Goal: Use online tool/utility: Utilize a website feature to perform a specific function

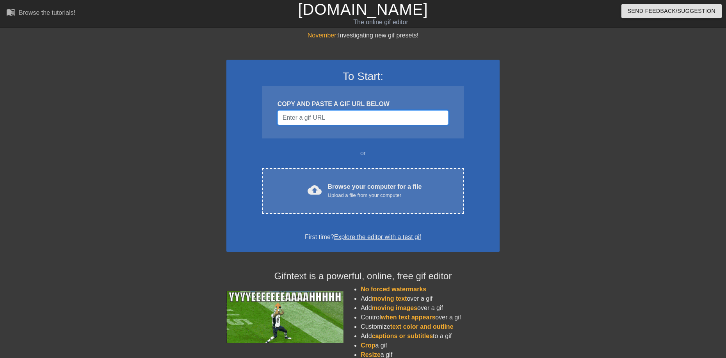
click at [347, 112] on input "Username" at bounding box center [362, 117] width 171 height 15
paste input "[URL][DOMAIN_NAME]"
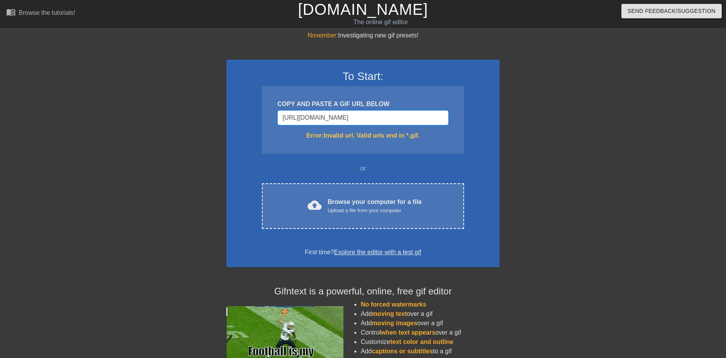
scroll to position [0, 428]
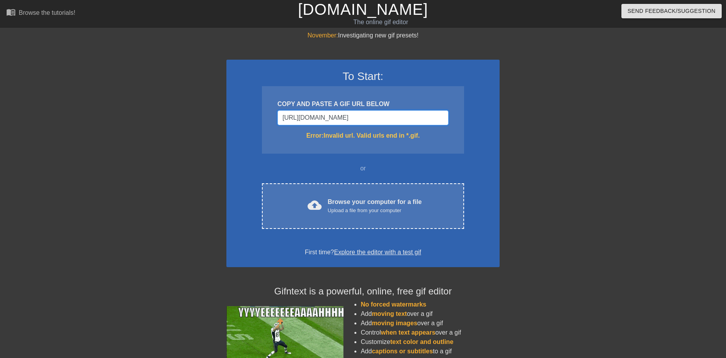
type input "[URL][DOMAIN_NAME]"
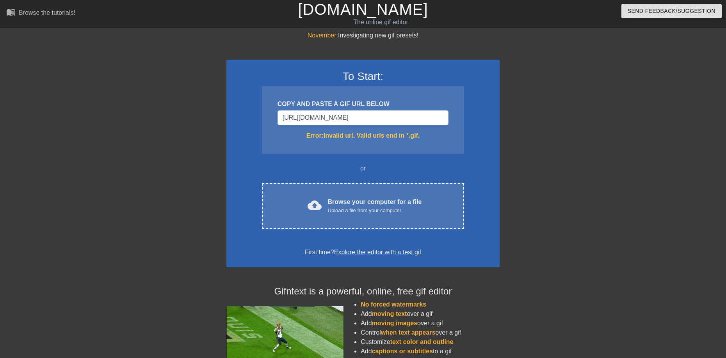
scroll to position [0, 0]
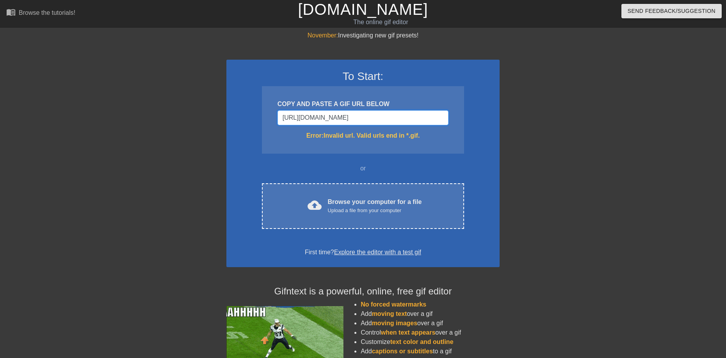
drag, startPoint x: 367, startPoint y: 116, endPoint x: 371, endPoint y: 114, distance: 4.2
click at [369, 115] on input "[URL][DOMAIN_NAME]" at bounding box center [362, 117] width 171 height 15
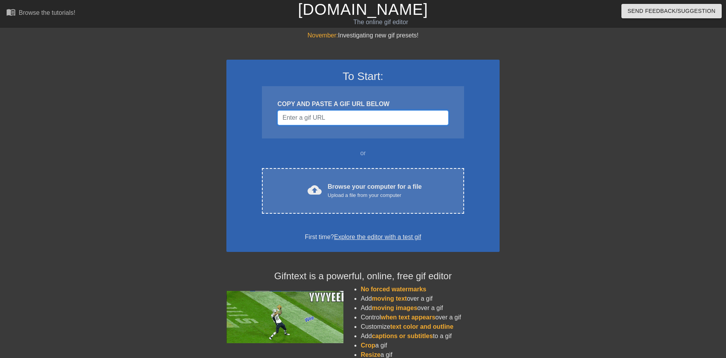
paste input "[URL][DOMAIN_NAME]"
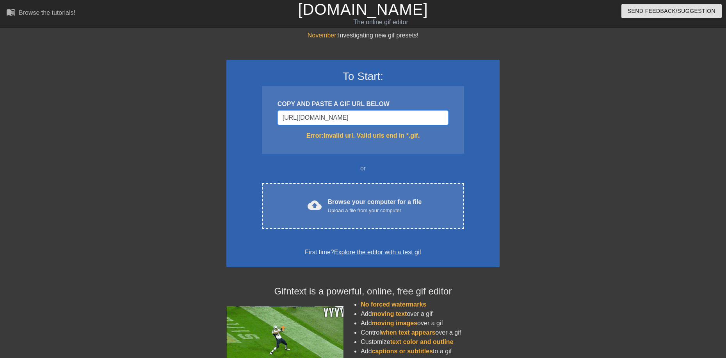
scroll to position [0, 335]
type input "[URL][DOMAIN_NAME]"
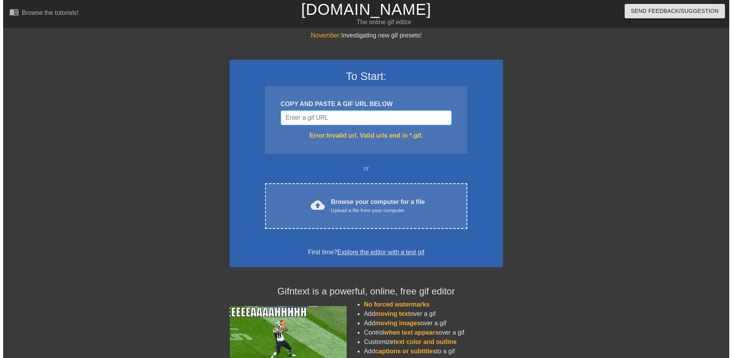
scroll to position [0, 0]
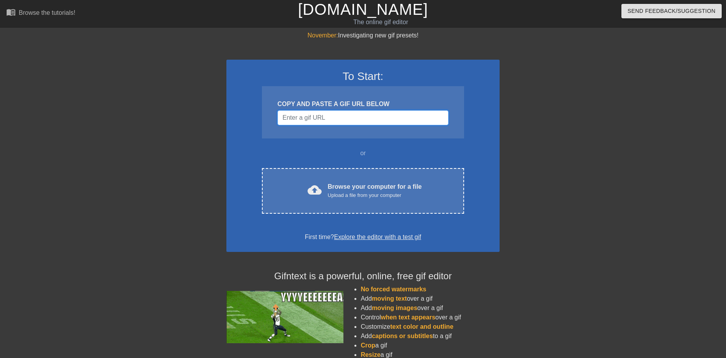
click at [358, 122] on input "Username" at bounding box center [362, 117] width 171 height 15
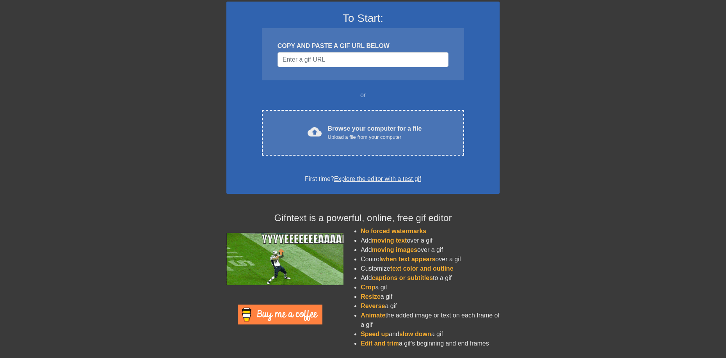
click at [370, 178] on link "Explore the editor with a test gif" at bounding box center [377, 179] width 87 height 7
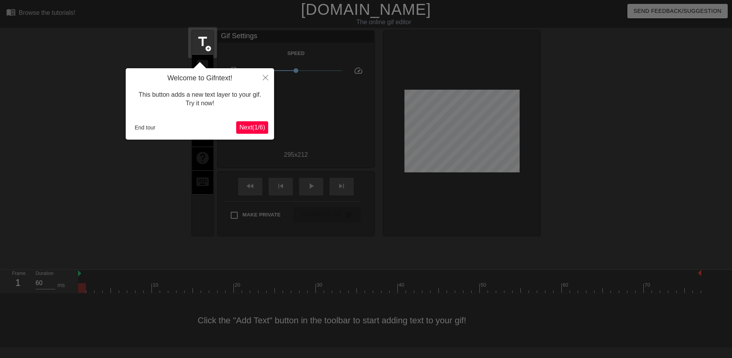
drag, startPoint x: 266, startPoint y: 88, endPoint x: 270, endPoint y: 82, distance: 7.3
click at [270, 82] on div "Welcome to Gifntext! This button adds a new text layer to your gif. Try it now!…" at bounding box center [200, 103] width 148 height 71
click at [272, 78] on button "Close" at bounding box center [265, 77] width 17 height 18
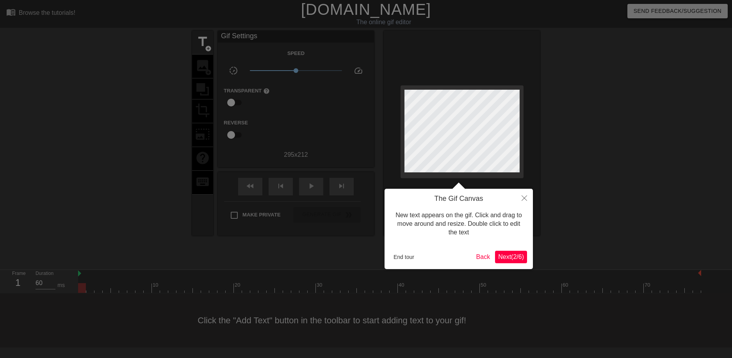
click at [510, 259] on span "Next ( 2 / 6 )" at bounding box center [511, 257] width 26 height 7
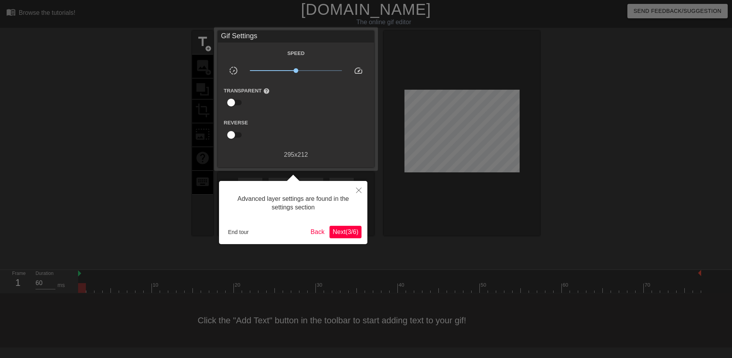
click at [348, 235] on span "Next ( 3 / 6 )" at bounding box center [345, 232] width 26 height 7
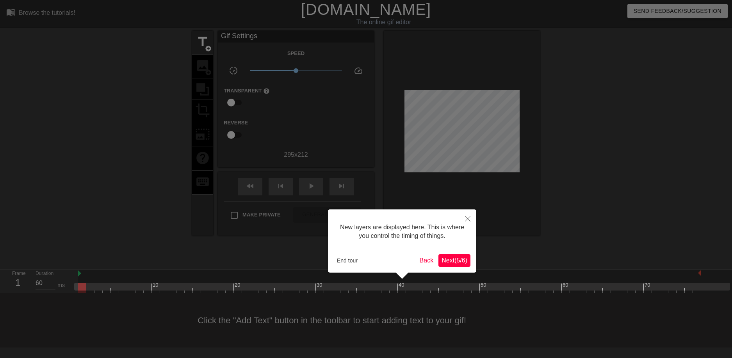
click at [475, 262] on div "New layers are displayed here. This is where you control the timing of things. …" at bounding box center [402, 241] width 148 height 63
click at [450, 259] on span "Next ( 5 / 6 )" at bounding box center [454, 260] width 26 height 7
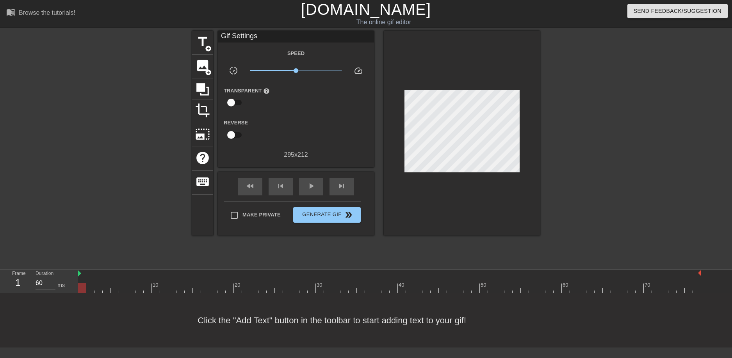
click at [263, 43] on div "Gif Settings Speed slow_motion_video x1.00 speed Transparent help Reverse 295 x…" at bounding box center [296, 95] width 156 height 129
drag, startPoint x: 264, startPoint y: 35, endPoint x: 274, endPoint y: 49, distance: 17.1
click at [269, 43] on div "Gif Settings Speed slow_motion_video x1.00 speed Transparent help Reverse 295 x…" at bounding box center [296, 95] width 156 height 129
click at [205, 70] on span "add_circle" at bounding box center [208, 72] width 7 height 7
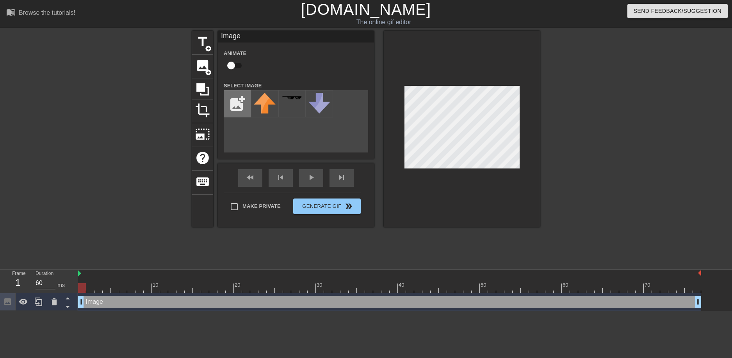
click at [232, 110] on input "file" at bounding box center [237, 104] width 27 height 27
